Goal: Task Accomplishment & Management: Complete application form

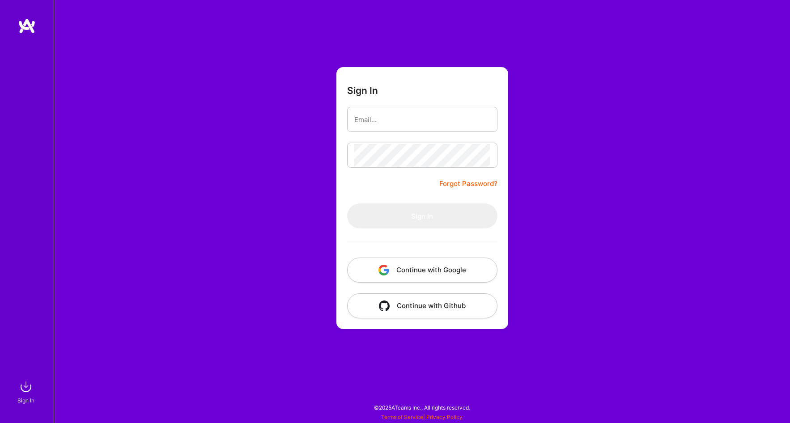
click at [436, 271] on button "Continue with Google" at bounding box center [422, 270] width 150 height 25
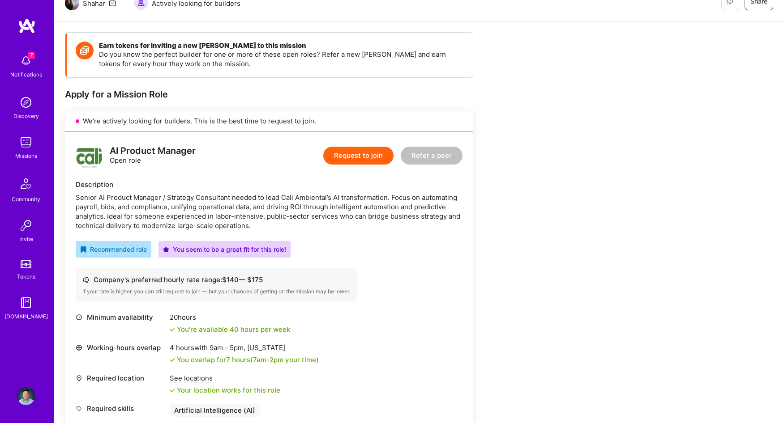
scroll to position [137, 0]
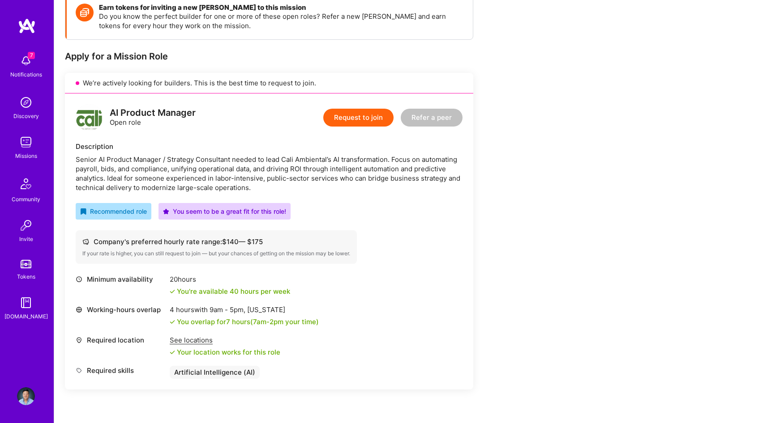
click at [358, 117] on button "Request to join" at bounding box center [358, 118] width 70 height 18
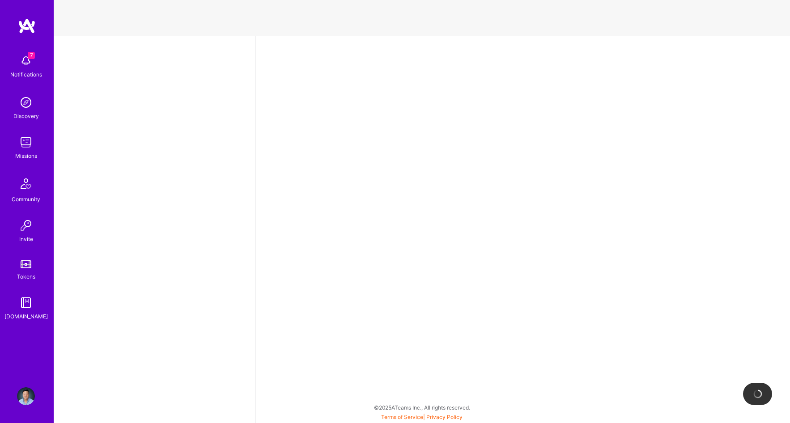
select select "US"
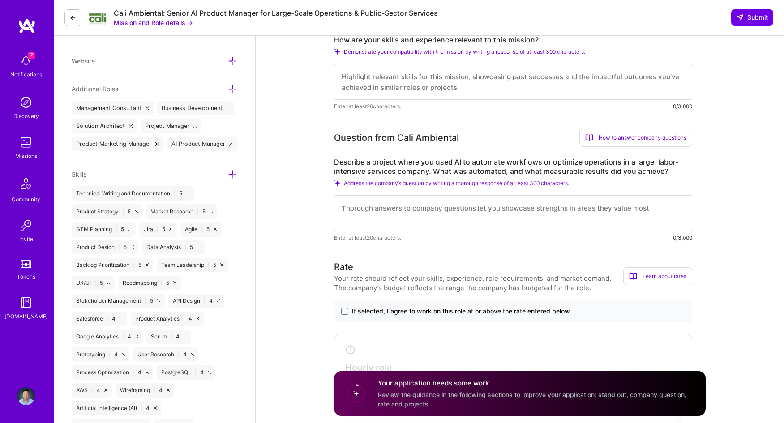
scroll to position [267, 0]
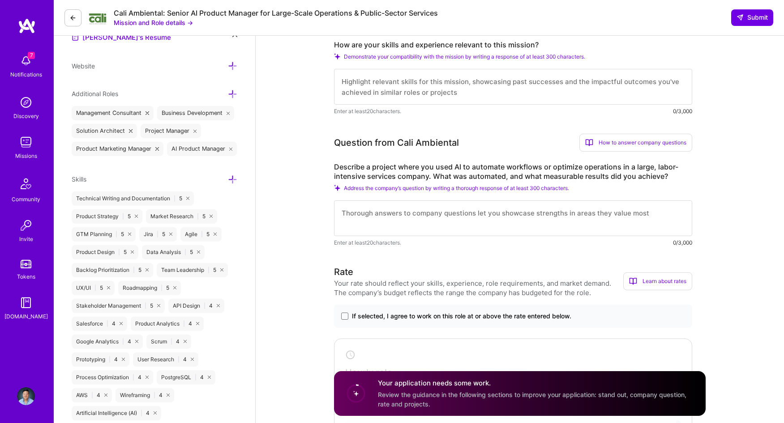
click at [388, 87] on textarea at bounding box center [513, 87] width 358 height 36
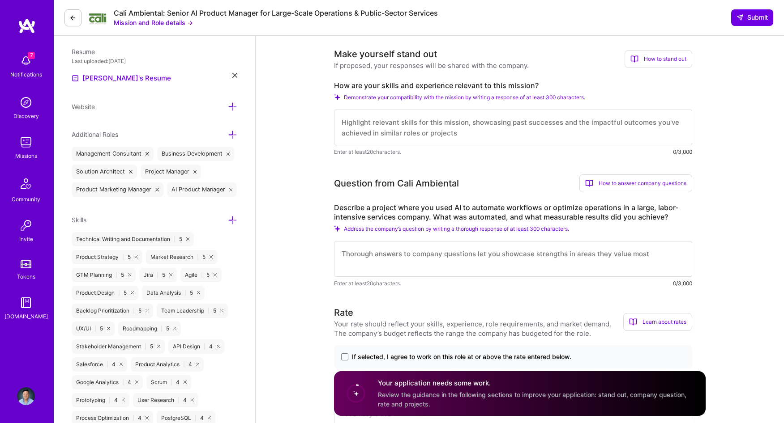
scroll to position [226, 0]
paste textarea "I am a product and AI strategy executive with 15+ years of experience helping e…"
type textarea "I am a product and AI strategy executive with 15+ years of experience helping e…"
paste textarea "L ip d sitametc adipisc eli SE doeiusmo temporinc utla 35+ etdol ma aliquaenim …"
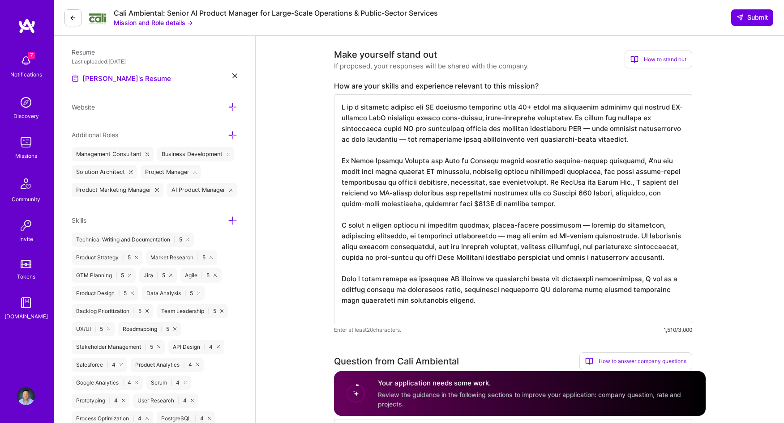
drag, startPoint x: 584, startPoint y: 127, endPoint x: 573, endPoint y: 128, distance: 10.3
click at [573, 128] on textarea at bounding box center [513, 208] width 358 height 229
drag, startPoint x: 448, startPoint y: 139, endPoint x: 438, endPoint y: 139, distance: 10.3
click at [438, 139] on textarea at bounding box center [513, 208] width 358 height 229
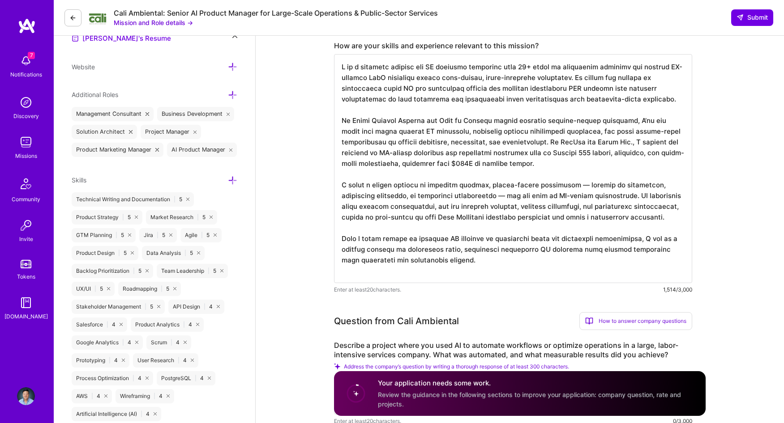
scroll to position [307, 0]
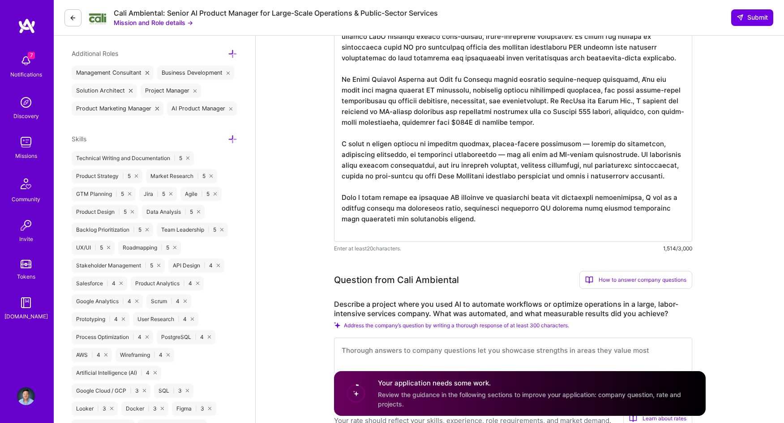
drag, startPoint x: 567, startPoint y: 142, endPoint x: 509, endPoint y: 149, distance: 57.7
click at [509, 149] on textarea at bounding box center [513, 127] width 358 height 229
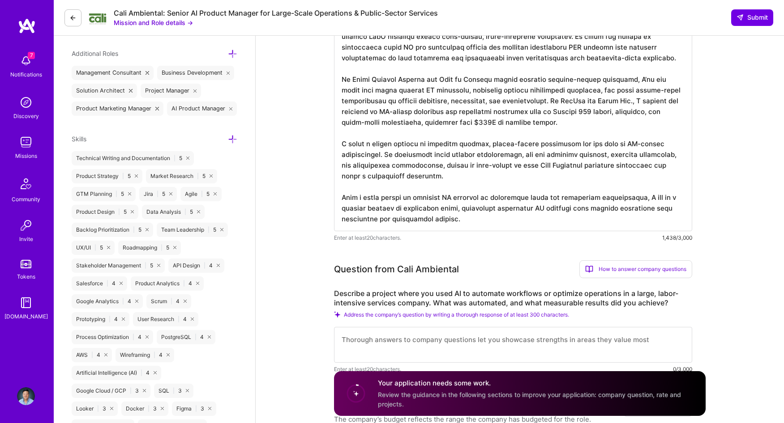
drag, startPoint x: 384, startPoint y: 154, endPoint x: 447, endPoint y: 176, distance: 67.0
click at [447, 176] on textarea at bounding box center [513, 122] width 358 height 218
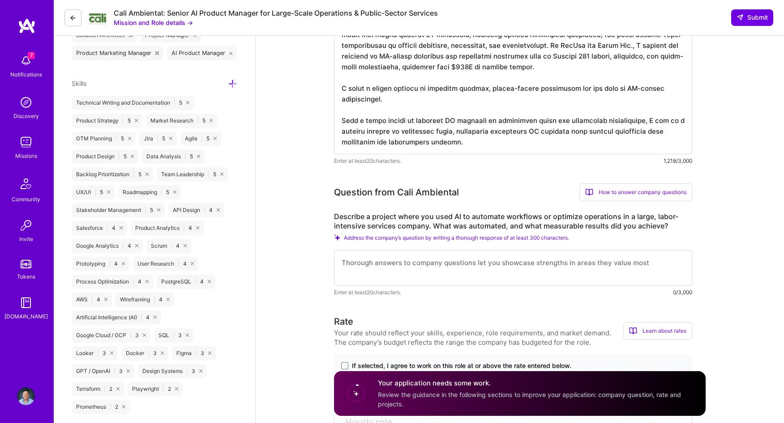
scroll to position [366, 0]
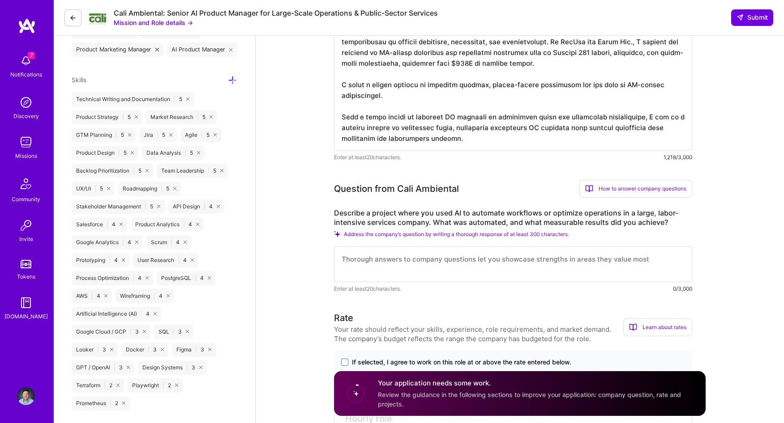
type textarea "L ip d sitametc adipisc eli SE doeiusmo temporinc utla 47+ etdol ma aliquaenim …"
click at [522, 264] on textarea at bounding box center [513, 265] width 358 height 36
paste textarea "Lo Ipsum, D sit a conse-adipiscing elit sedd eiusmodte i utlabore etdolore magn…"
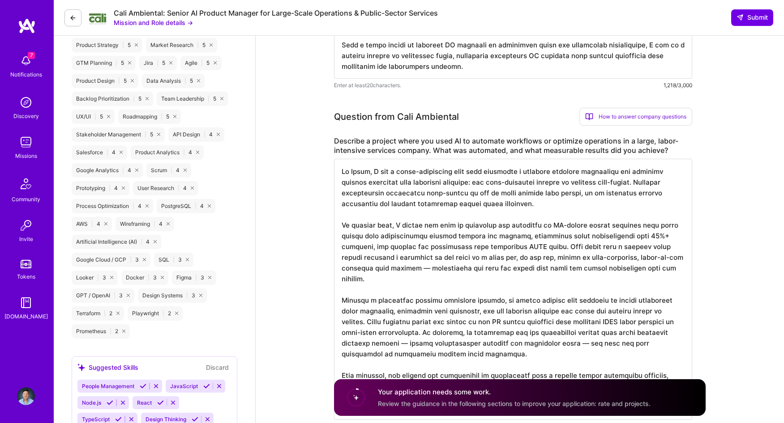
scroll to position [439, 0]
click at [432, 191] on textarea at bounding box center [513, 288] width 358 height 261
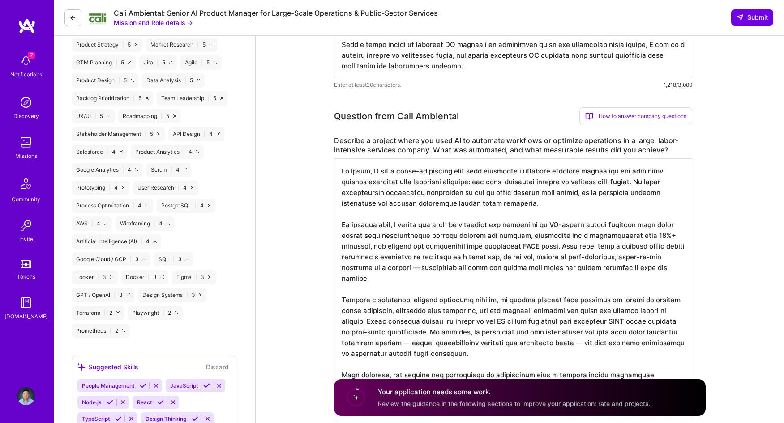
click at [499, 206] on textarea at bounding box center [513, 288] width 358 height 261
drag, startPoint x: 552, startPoint y: 202, endPoint x: 578, endPoint y: 193, distance: 27.9
click at [578, 193] on textarea at bounding box center [513, 288] width 358 height 261
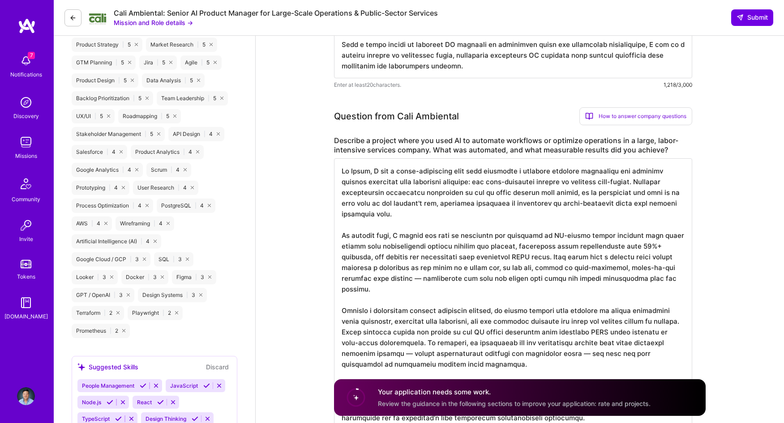
drag, startPoint x: 421, startPoint y: 277, endPoint x: 408, endPoint y: 278, distance: 12.6
click at [408, 278] on textarea at bounding box center [513, 294] width 358 height 272
drag, startPoint x: 422, startPoint y: 280, endPoint x: 414, endPoint y: 280, distance: 8.5
click at [414, 280] on textarea at bounding box center [513, 294] width 358 height 272
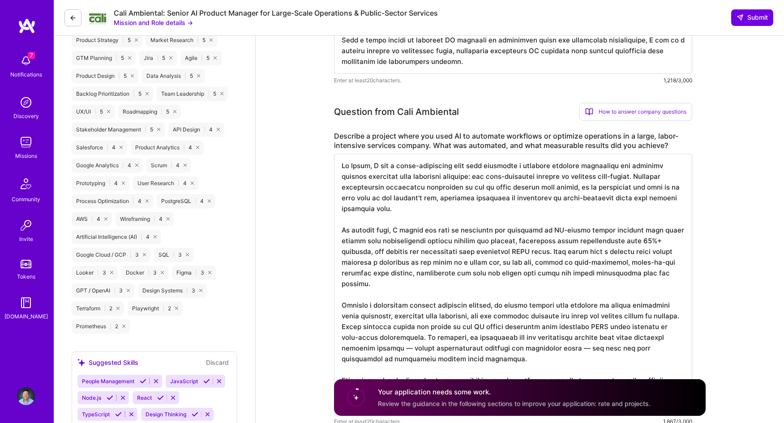
scroll to position [449, 0]
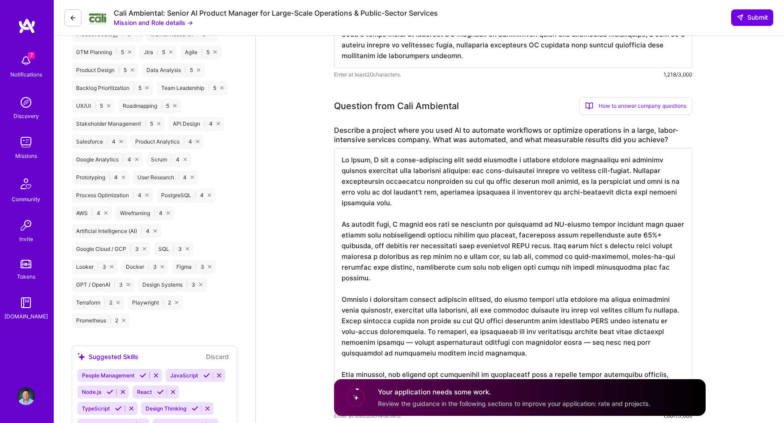
drag, startPoint x: 442, startPoint y: 331, endPoint x: 432, endPoint y: 332, distance: 10.3
click at [432, 332] on textarea at bounding box center [513, 278] width 358 height 261
drag, startPoint x: 617, startPoint y: 332, endPoint x: 607, endPoint y: 333, distance: 9.9
click at [607, 333] on textarea at bounding box center [513, 278] width 358 height 261
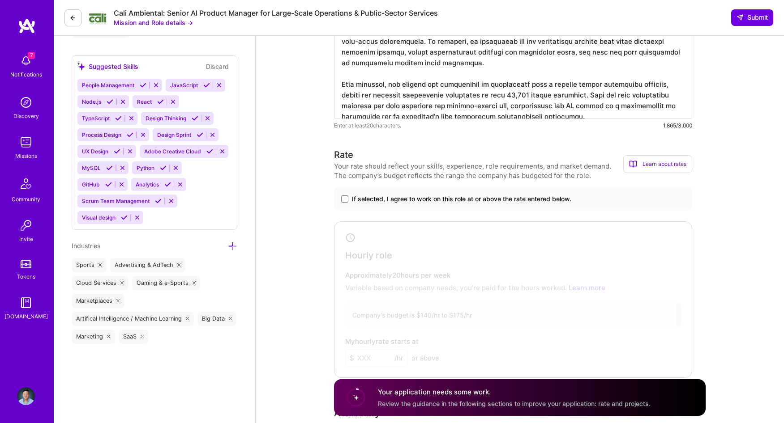
scroll to position [750, 0]
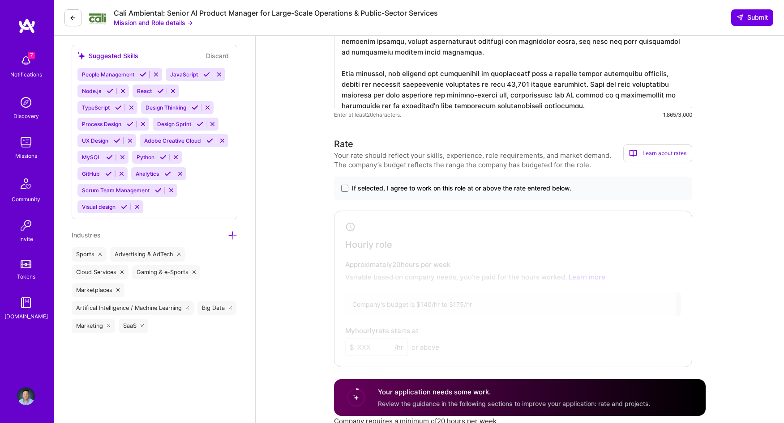
type textarea "At Pearl, I led a cross-functional team that uncovered a critical workflow bott…"
click at [350, 188] on label "If selected, I agree to work on this role at or above the rate entered below." at bounding box center [513, 188] width 344 height 9
click at [0, 0] on input "If selected, I agree to work on this role at or above the rate entered below." at bounding box center [0, 0] width 0 height 0
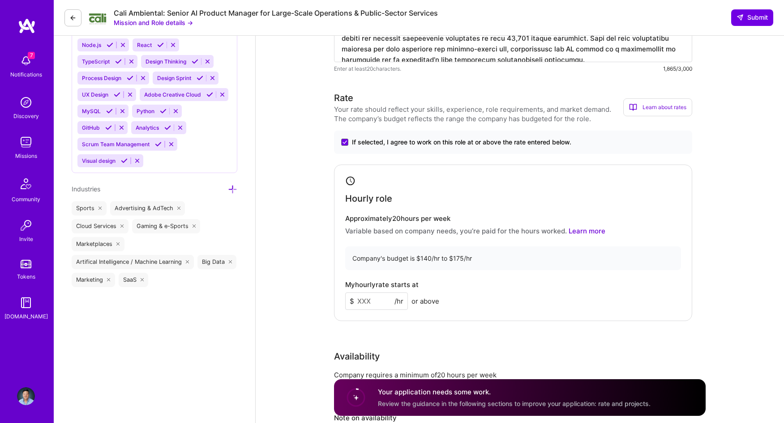
scroll to position [805, 0]
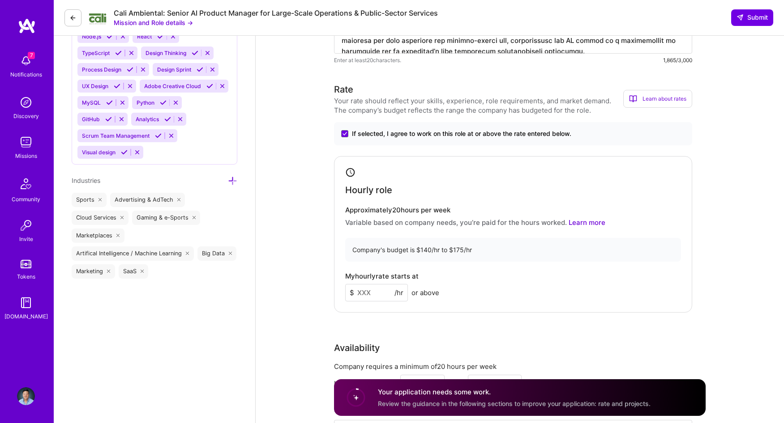
click at [376, 290] on input at bounding box center [376, 292] width 63 height 17
type input "150"
click at [303, 238] on div "AI Product Manager role description Senior AI Product Manager / Strategy Consul…" at bounding box center [520, 319] width 528 height 2177
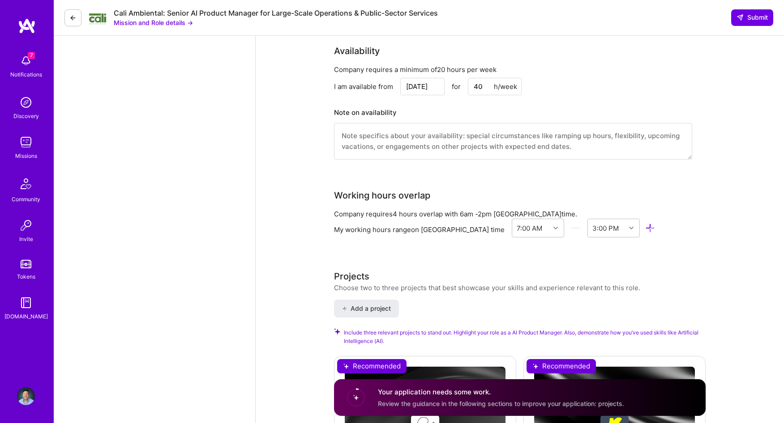
scroll to position [1167, 0]
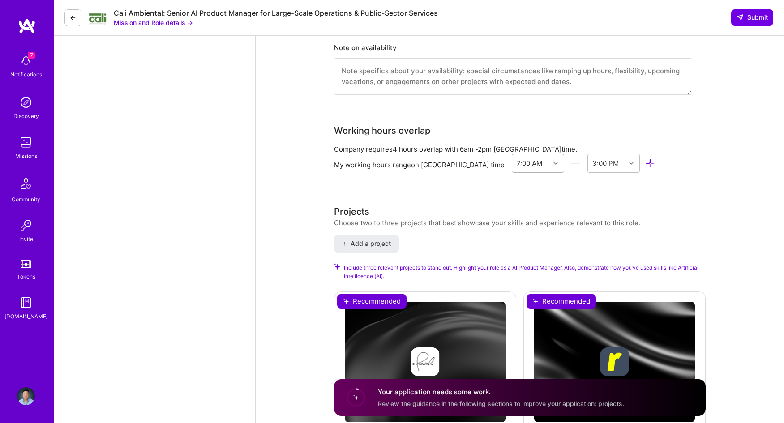
click at [520, 162] on div "7:00 AM" at bounding box center [531, 163] width 38 height 18
click at [512, 269] on div "5:00 AM" at bounding box center [538, 271] width 52 height 17
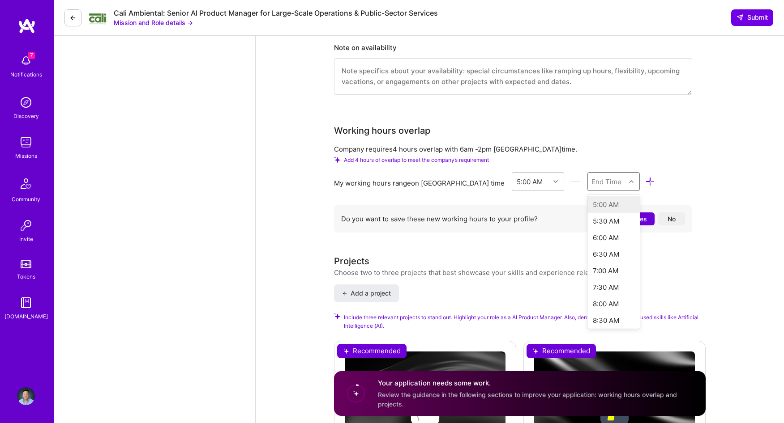
click at [591, 185] on div "End Time" at bounding box center [606, 181] width 30 height 9
click at [587, 281] on div "9:00 AM" at bounding box center [613, 282] width 52 height 17
click at [595, 184] on div "9:00 AM" at bounding box center [607, 182] width 38 height 18
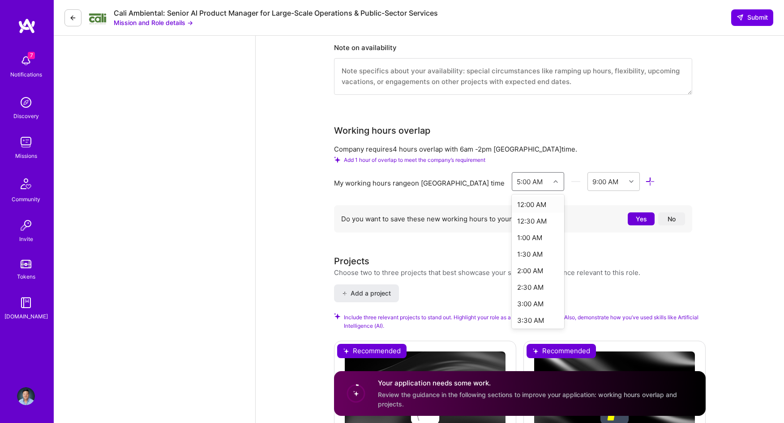
click at [550, 180] on div at bounding box center [557, 182] width 14 height 12
click at [619, 143] on div "Working hours overlap Company requires 4 hours overlap with 6am - 2pm Los Angel…" at bounding box center [513, 180] width 358 height 113
click at [517, 178] on div "5:00 AM" at bounding box center [530, 181] width 26 height 9
click at [512, 235] on div "5:30 AM" at bounding box center [538, 236] width 52 height 17
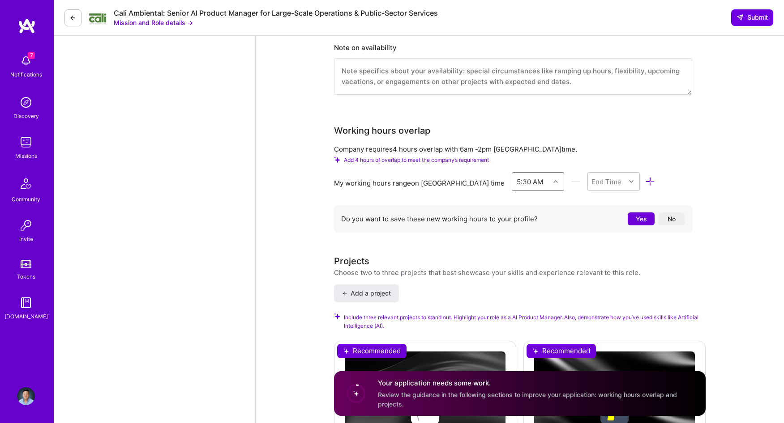
click at [517, 179] on div "5:30 AM" at bounding box center [530, 181] width 26 height 9
click at [512, 213] on div "6:00 AM" at bounding box center [538, 212] width 52 height 17
click at [593, 177] on div "End Time" at bounding box center [607, 182] width 38 height 18
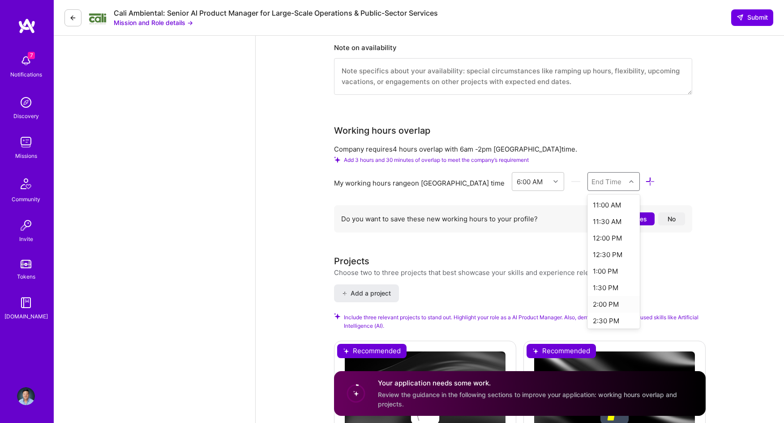
click at [587, 303] on div "2:00 PM" at bounding box center [613, 304] width 52 height 17
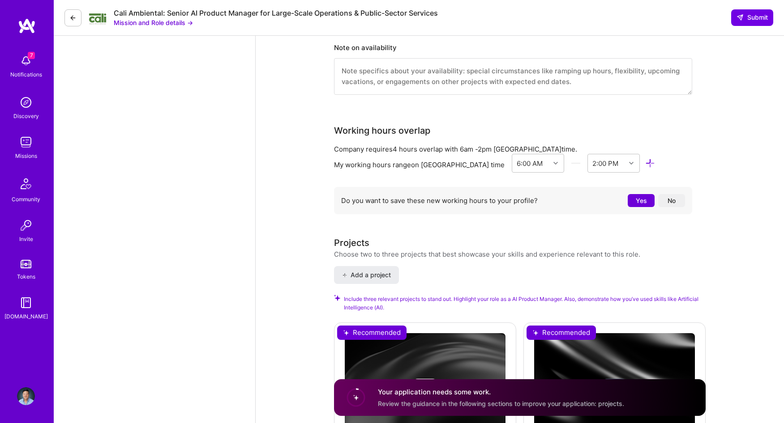
click at [687, 169] on div "My working hours range on [GEOGRAPHIC_DATA] time 6:00 AM 2:00 PM" at bounding box center [513, 165] width 358 height 22
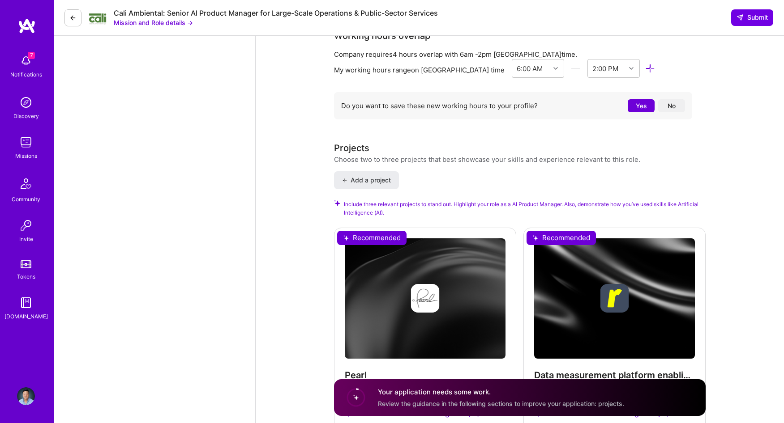
scroll to position [1476, 0]
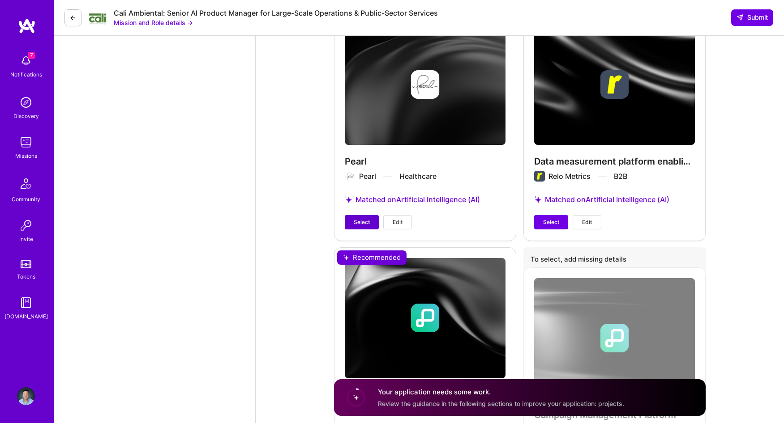
click at [355, 223] on span "Select" at bounding box center [362, 222] width 16 height 8
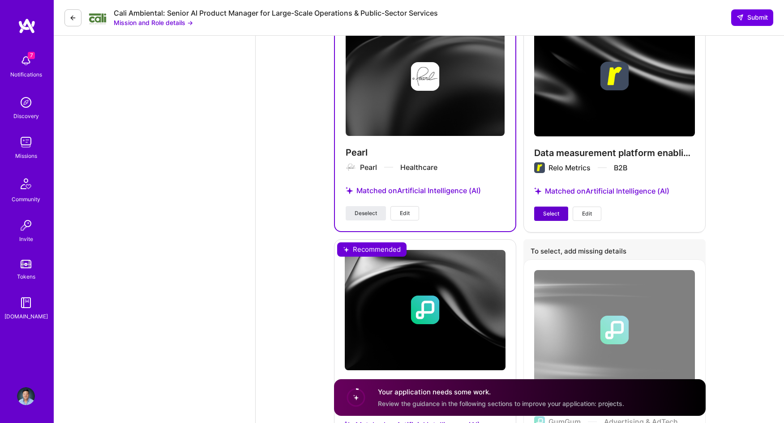
click at [543, 217] on span "Select" at bounding box center [551, 214] width 16 height 8
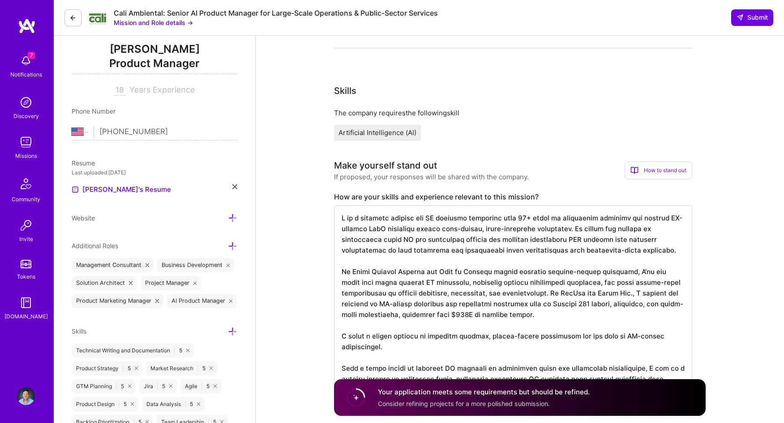
scroll to position [0, 0]
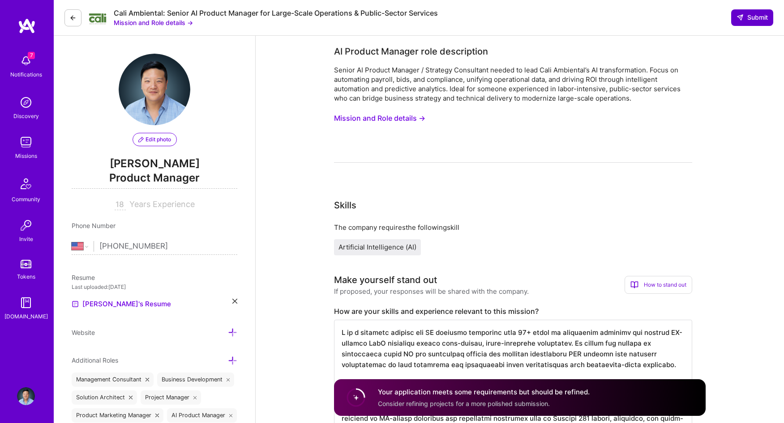
click at [753, 17] on span "Submit" at bounding box center [751, 17] width 31 height 9
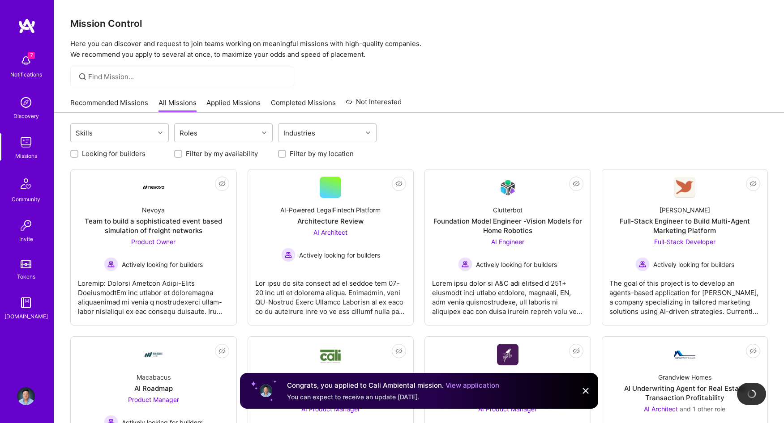
click at [106, 99] on link "Recommended Missions" at bounding box center [109, 105] width 78 height 15
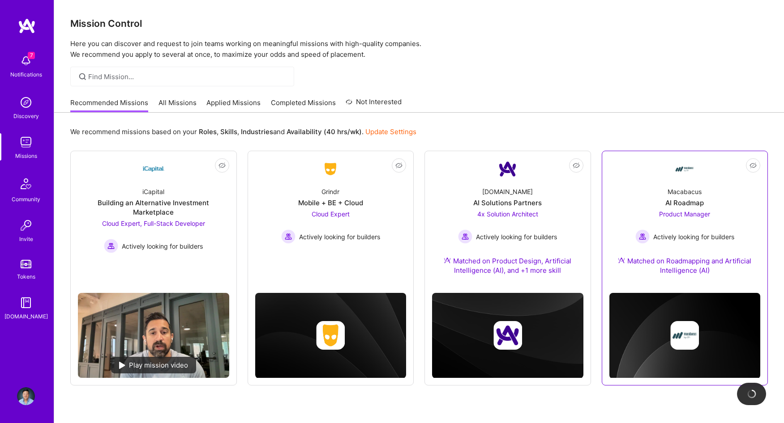
click at [676, 216] on span "Product Manager" at bounding box center [684, 214] width 51 height 8
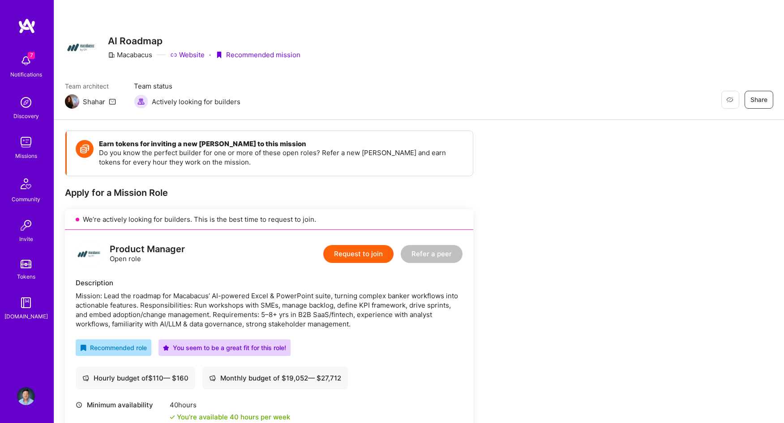
click at [26, 54] on img at bounding box center [26, 61] width 18 height 18
click at [26, 54] on div "7 Notifications Discovery Missions Community Invite Tokens [DOMAIN_NAME]" at bounding box center [27, 185] width 54 height 271
click at [25, 144] on img at bounding box center [26, 142] width 18 height 18
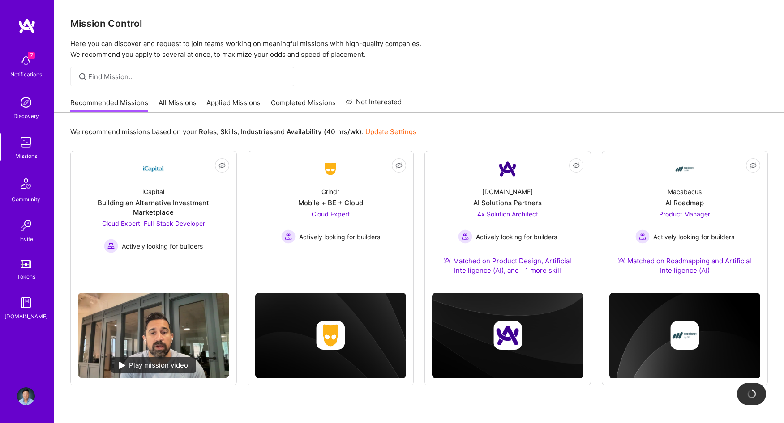
click at [226, 103] on link "Applied Missions" at bounding box center [233, 105] width 54 height 15
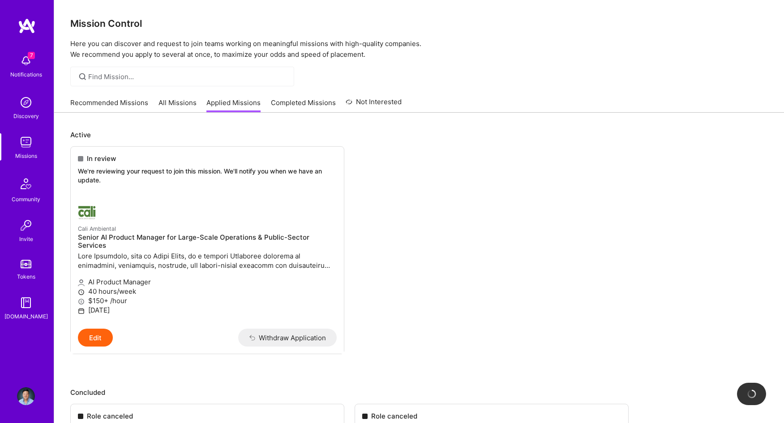
click at [560, 82] on div at bounding box center [419, 77] width 730 height 20
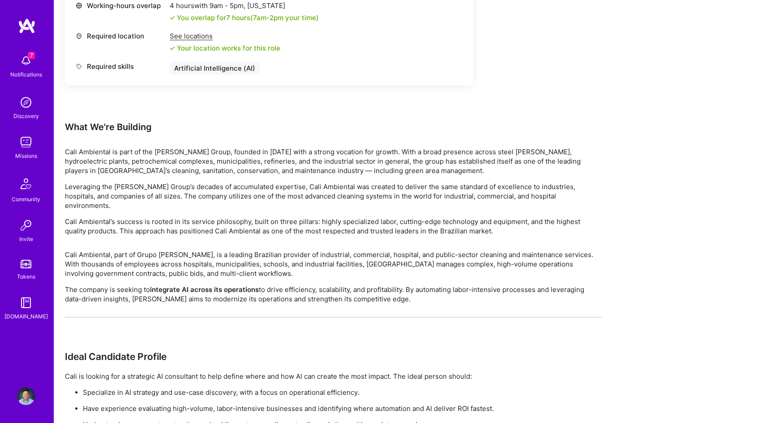
scroll to position [449, 0]
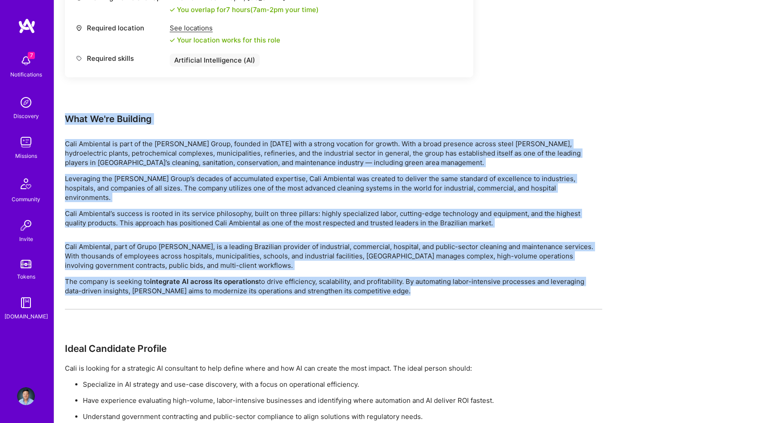
drag, startPoint x: 67, startPoint y: 118, endPoint x: 236, endPoint y: 330, distance: 271.3
click at [235, 331] on div "Earn tokens for inviting a new [PERSON_NAME] to this mission Do you know the pe…" at bounding box center [333, 81] width 537 height 798
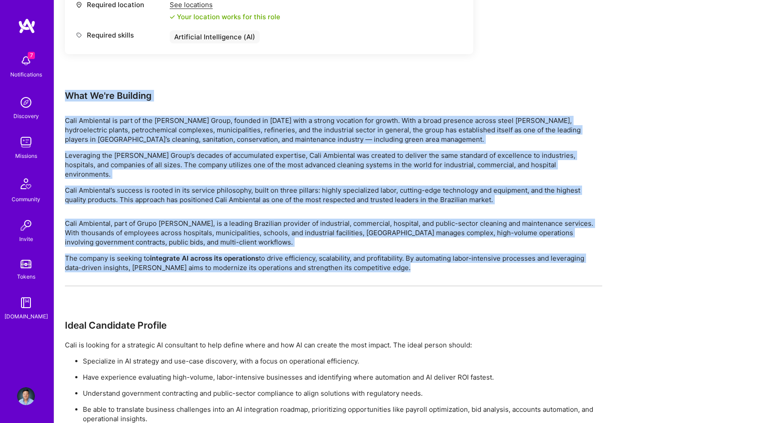
scroll to position [524, 0]
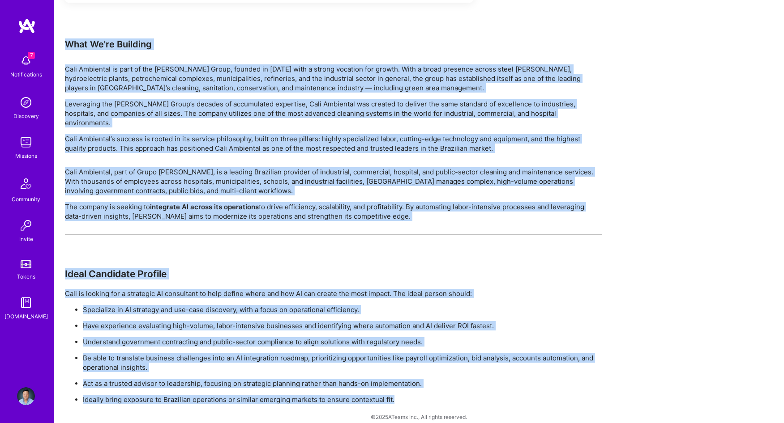
click at [410, 395] on p "Ideally bring exposure to Brazilian operations or similar emerging markets to e…" at bounding box center [342, 399] width 519 height 9
copy div "Lore Ip'do Sitametc Adip Elitseddo ei temp in utl Etdol Magna, aliquae ad 3190 …"
